Goal: Find specific page/section: Find specific page/section

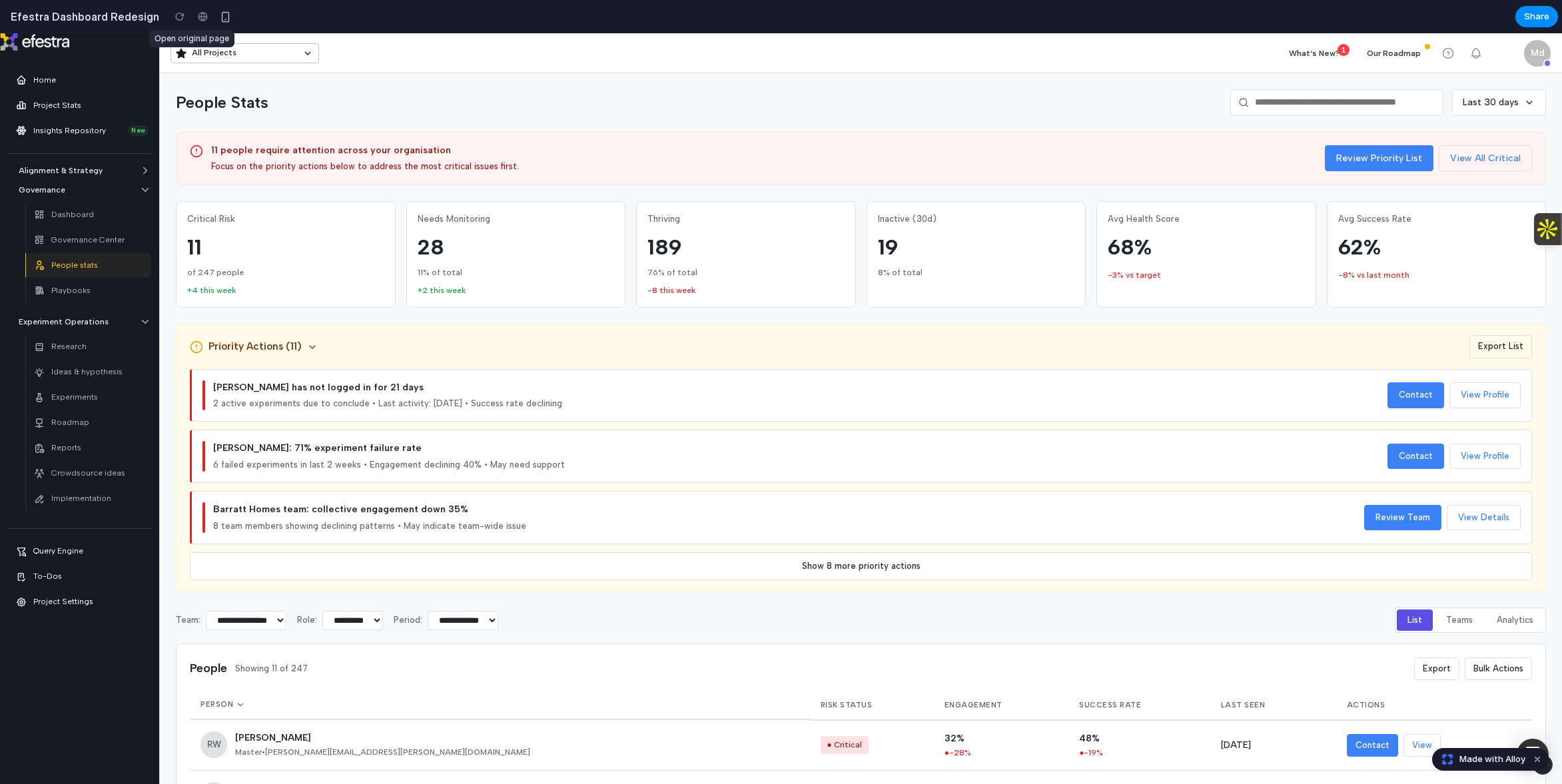
click at [193, 20] on div at bounding box center [203, 16] width 20 height 20
click at [193, 17] on div at bounding box center [203, 16] width 20 height 20
click at [170, 20] on div at bounding box center [180, 16] width 20 height 20
click at [220, 20] on div "button" at bounding box center [225, 17] width 11 height 11
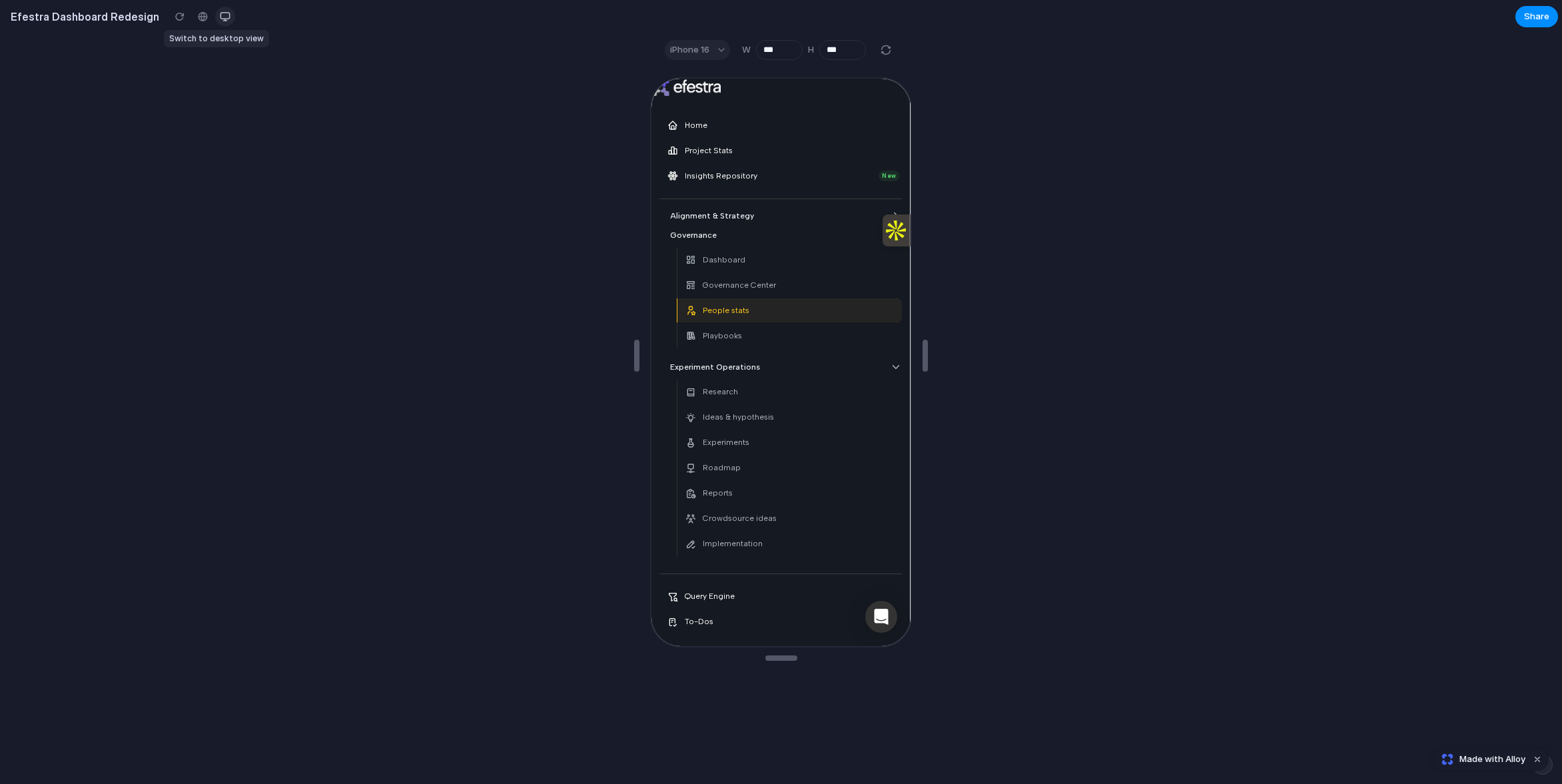
click at [220, 20] on div "button" at bounding box center [224, 16] width 11 height 11
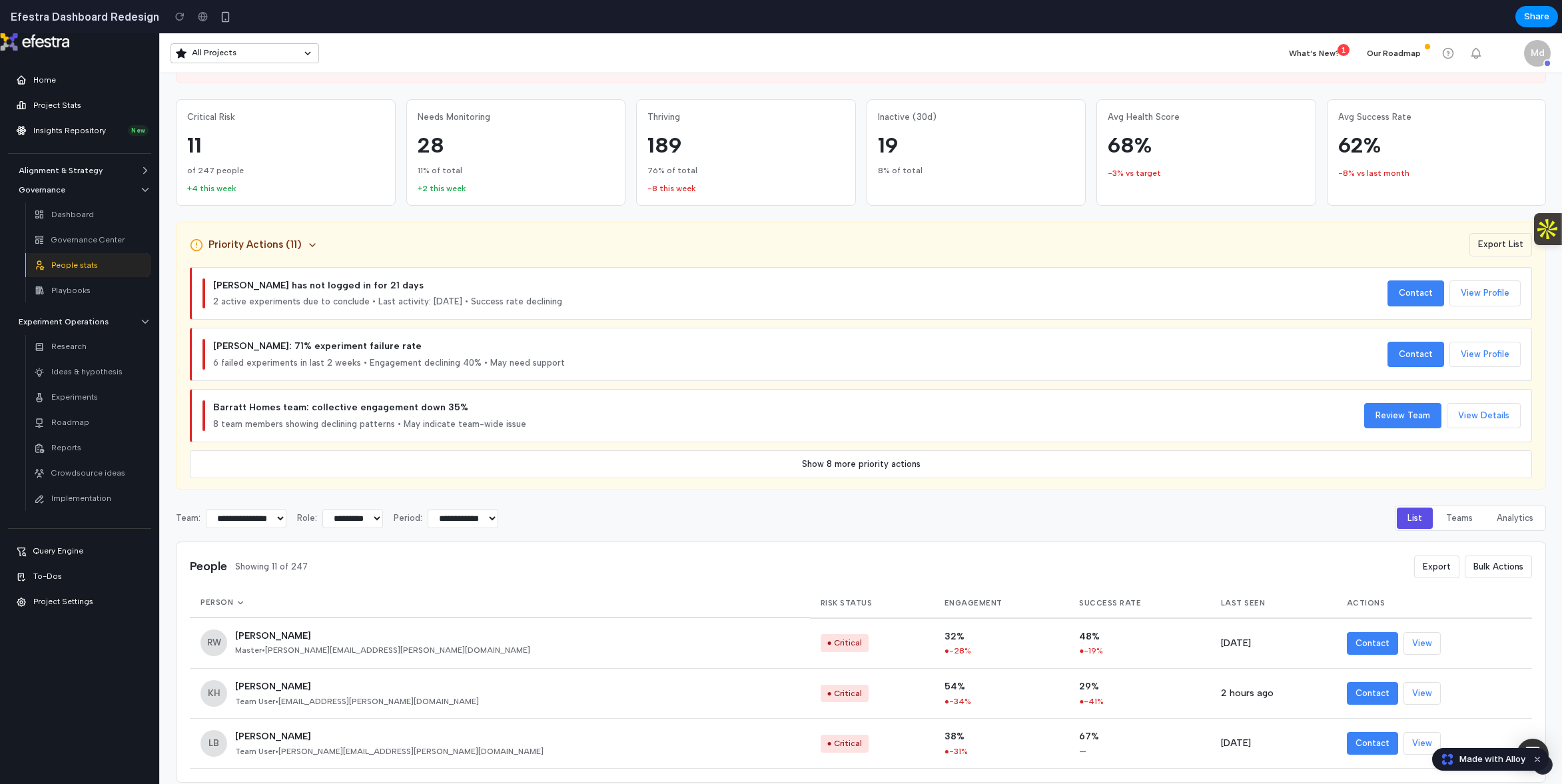
scroll to position [117, 0]
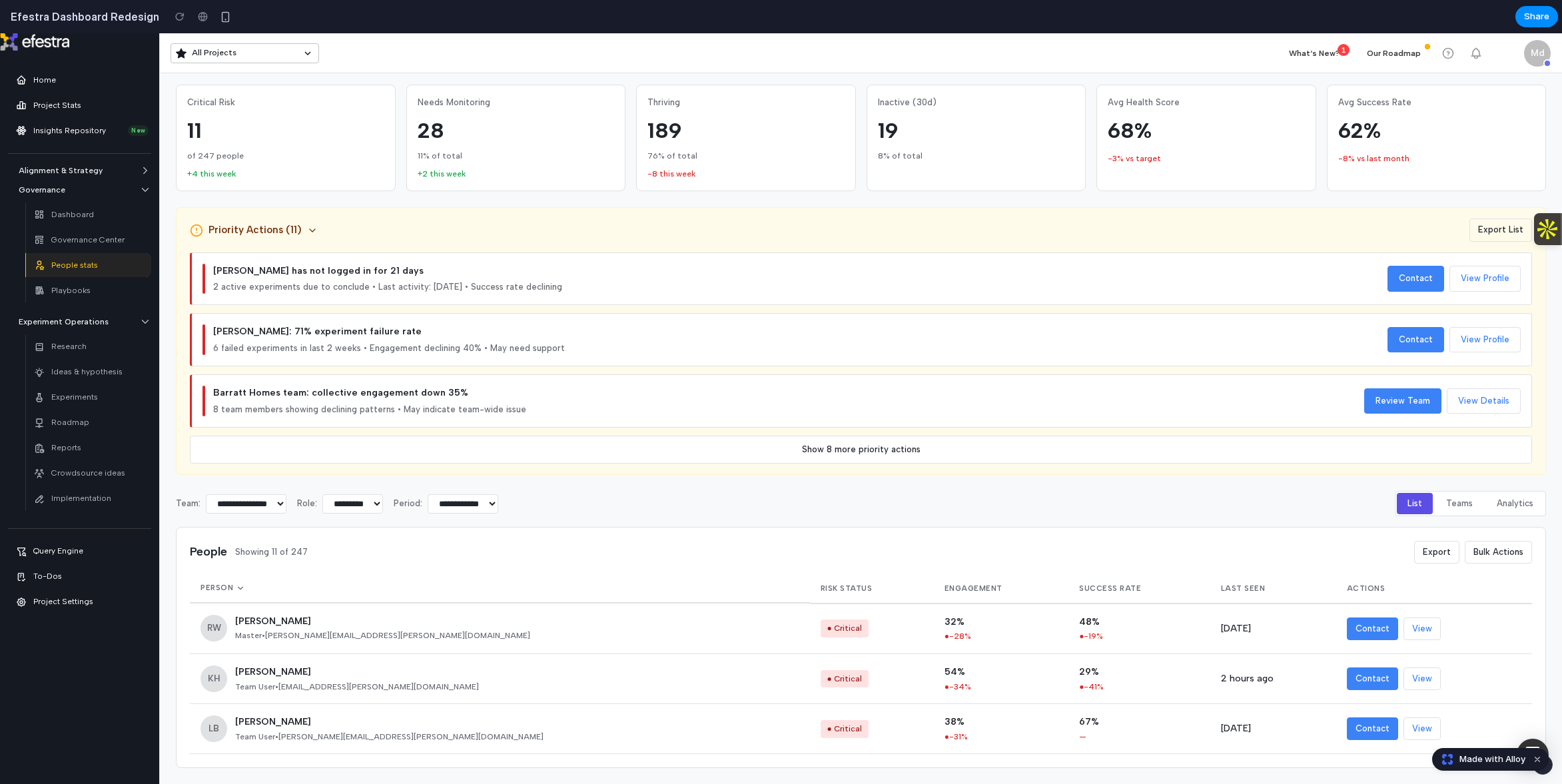
click at [170, 19] on div at bounding box center [180, 16] width 20 height 20
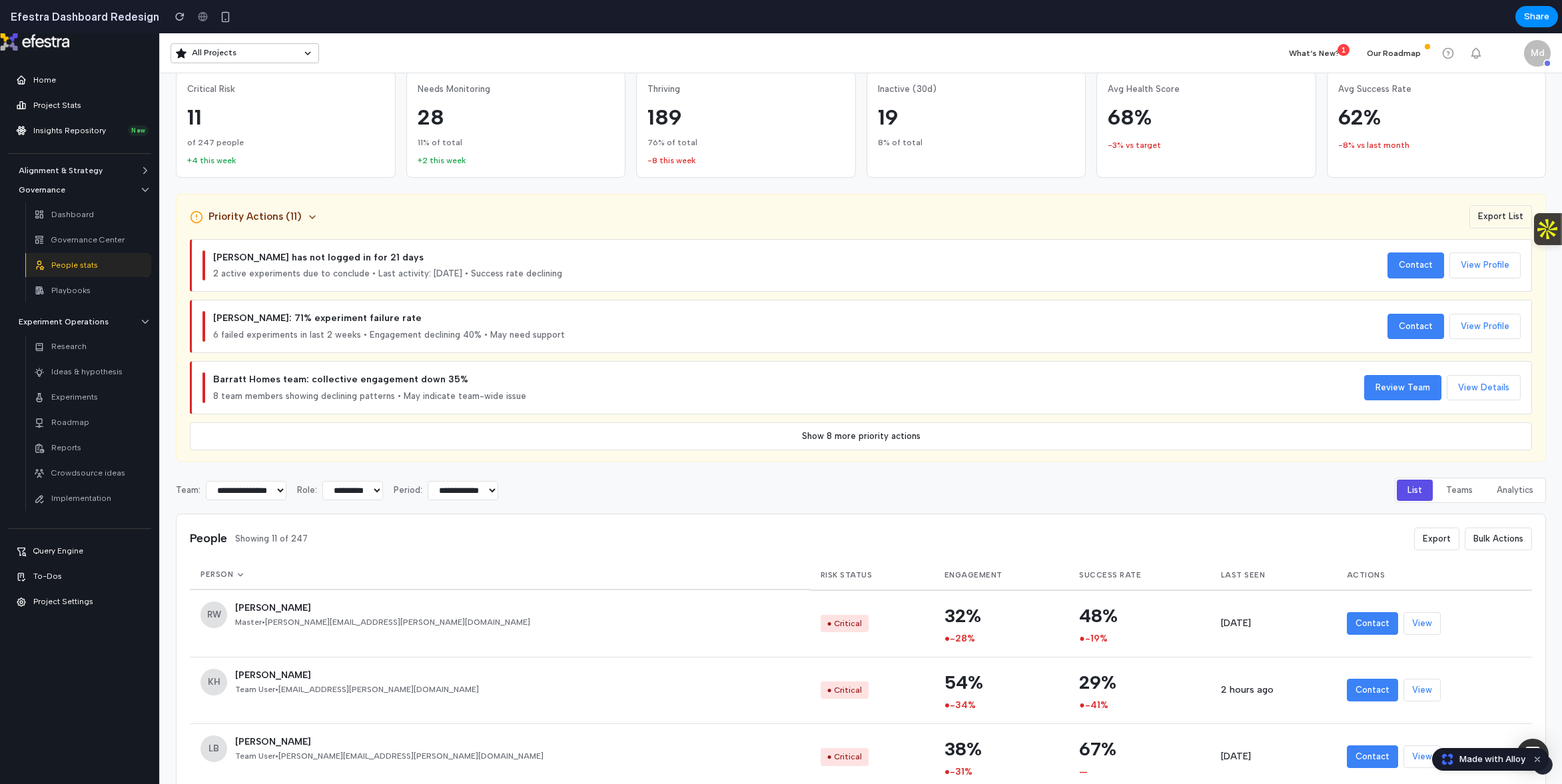
scroll to position [163, 0]
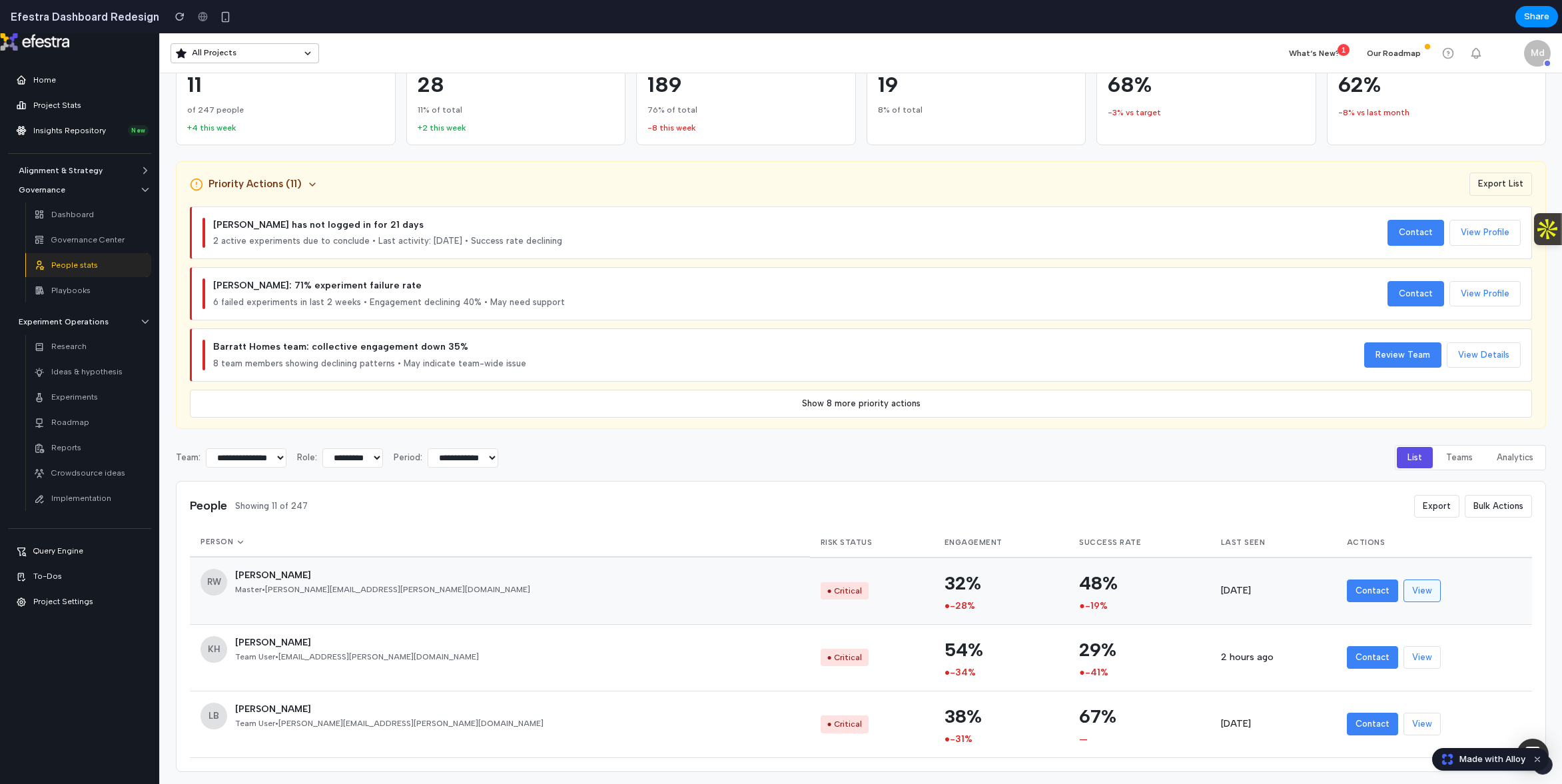
click at [1403, 590] on button "View" at bounding box center [1422, 590] width 37 height 23
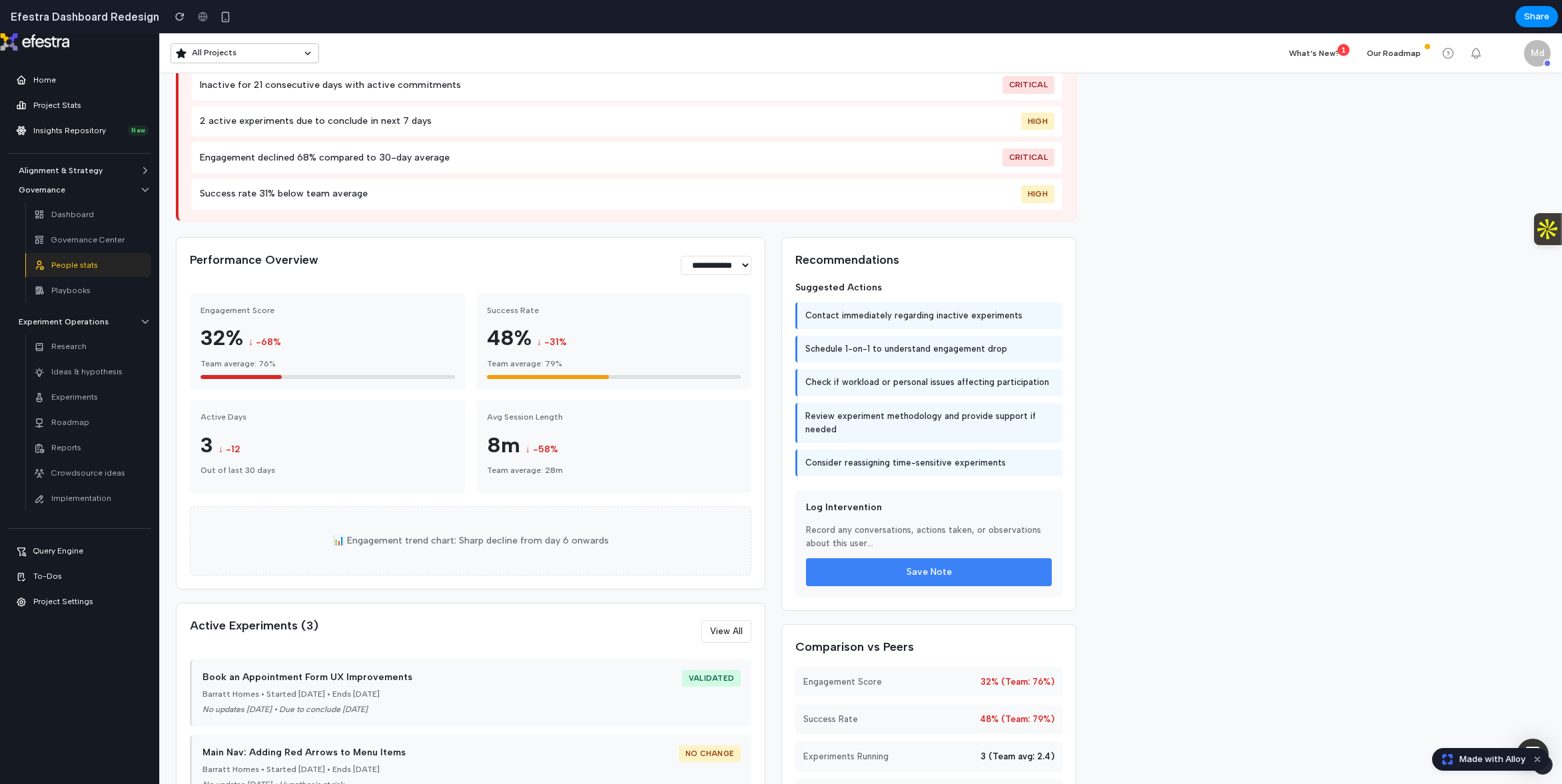
scroll to position [233, 0]
